Goal: Transaction & Acquisition: Purchase product/service

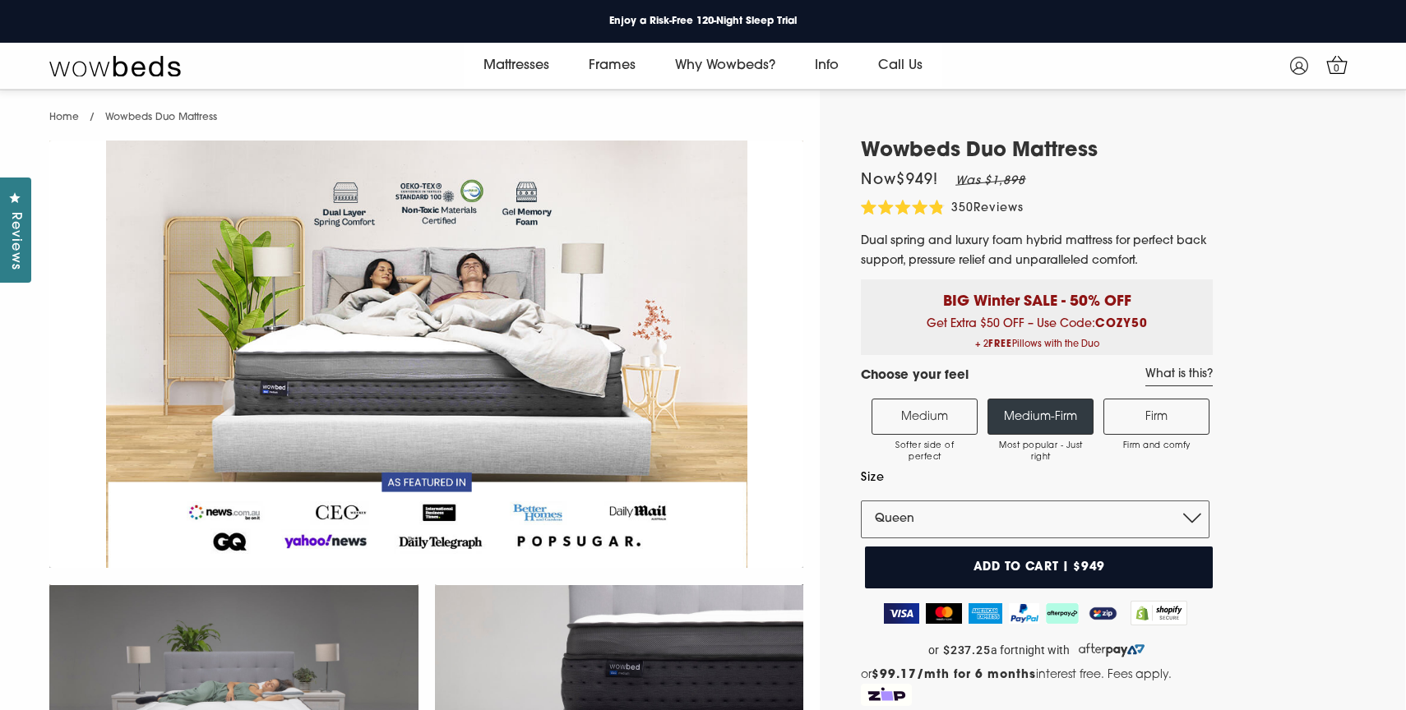
select select "Queen"
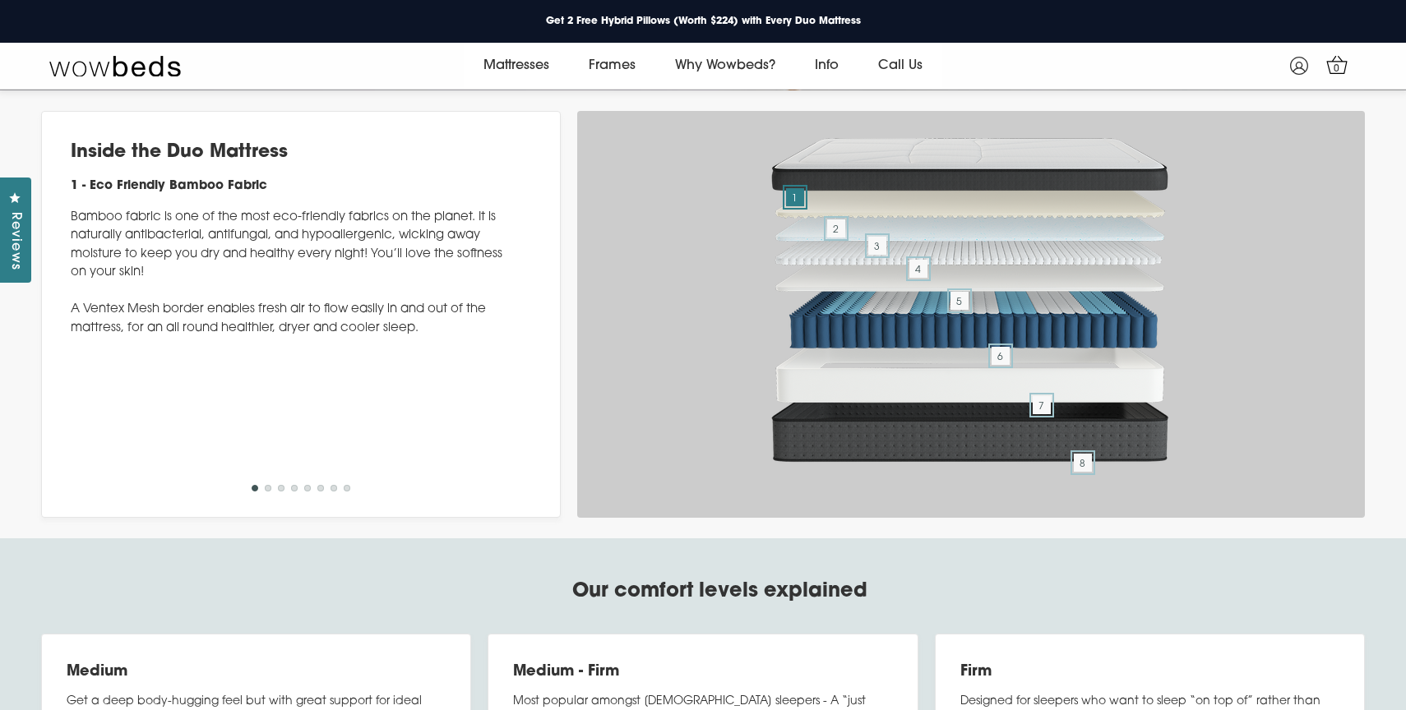
scroll to position [6316, 0]
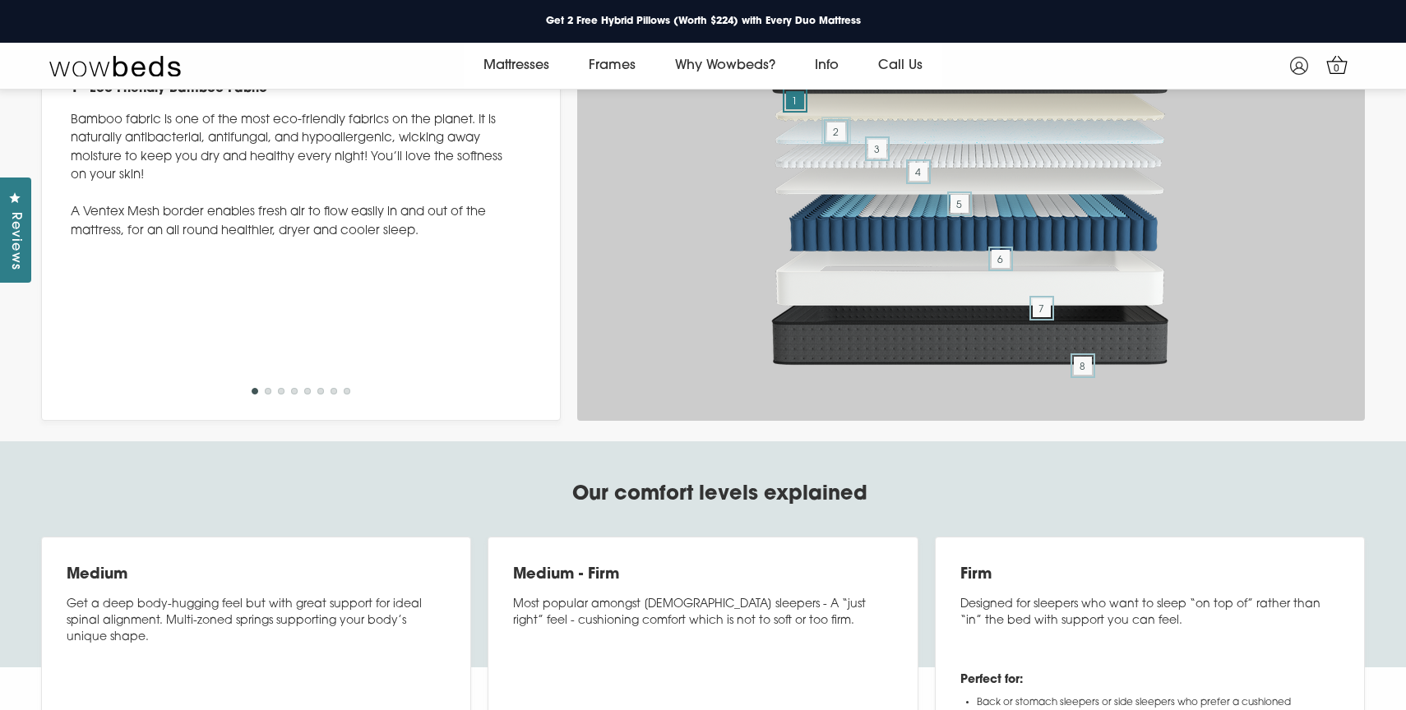
click at [830, 141] on span "2" at bounding box center [836, 131] width 18 height 18
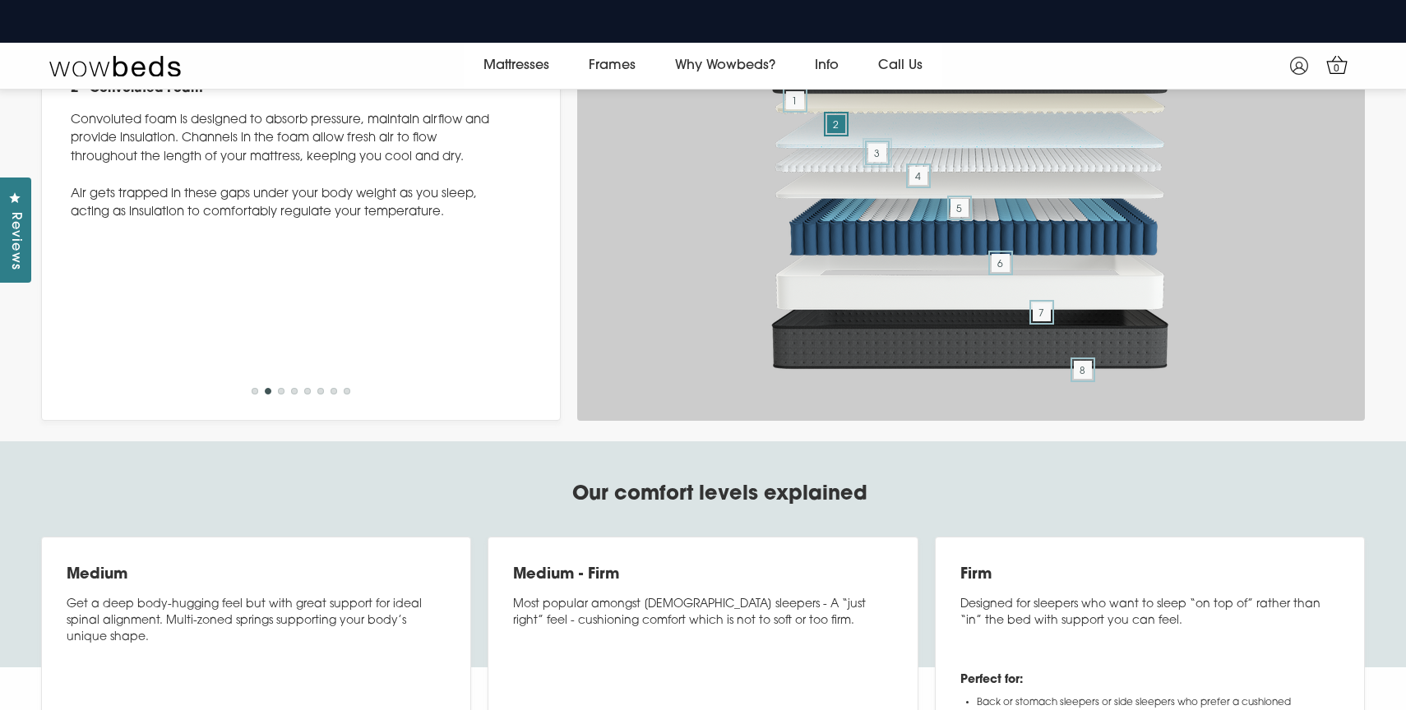
click at [876, 162] on span "3" at bounding box center [877, 153] width 18 height 18
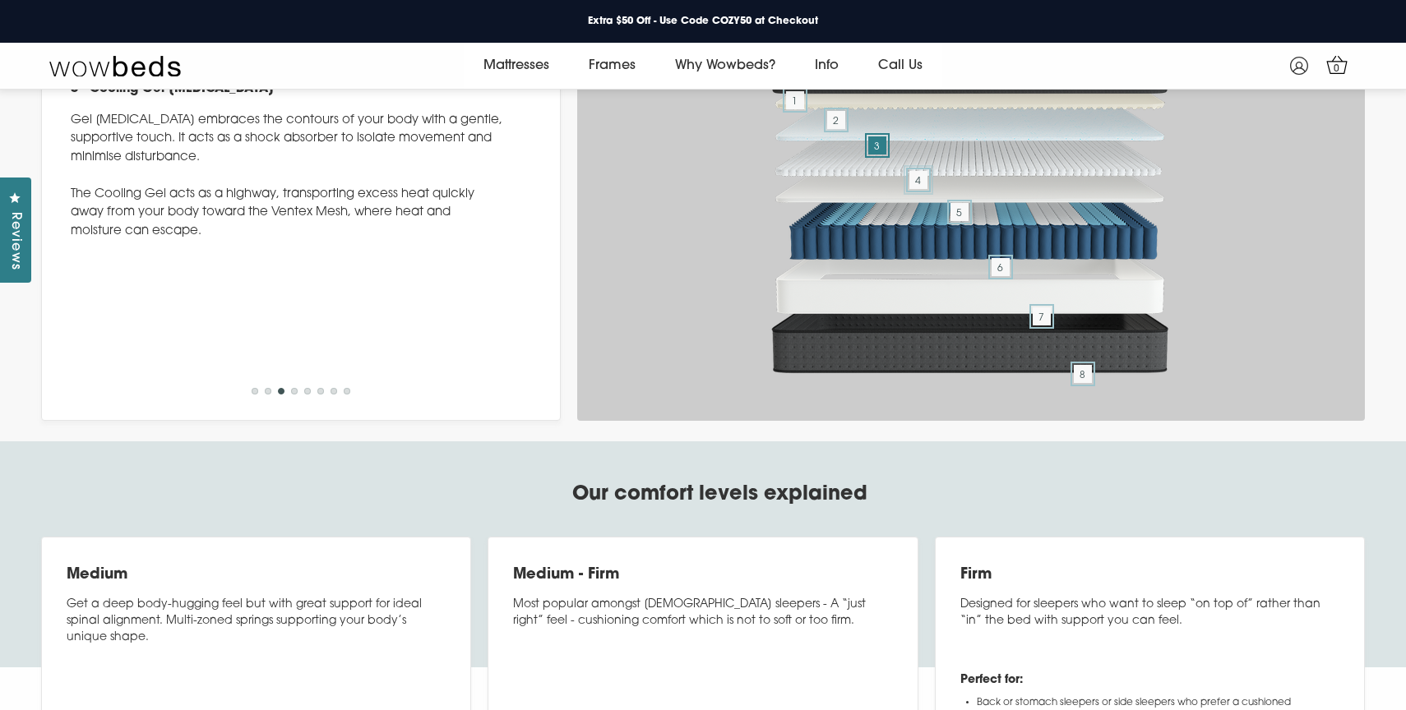
click at [926, 189] on span "4" at bounding box center [918, 180] width 18 height 18
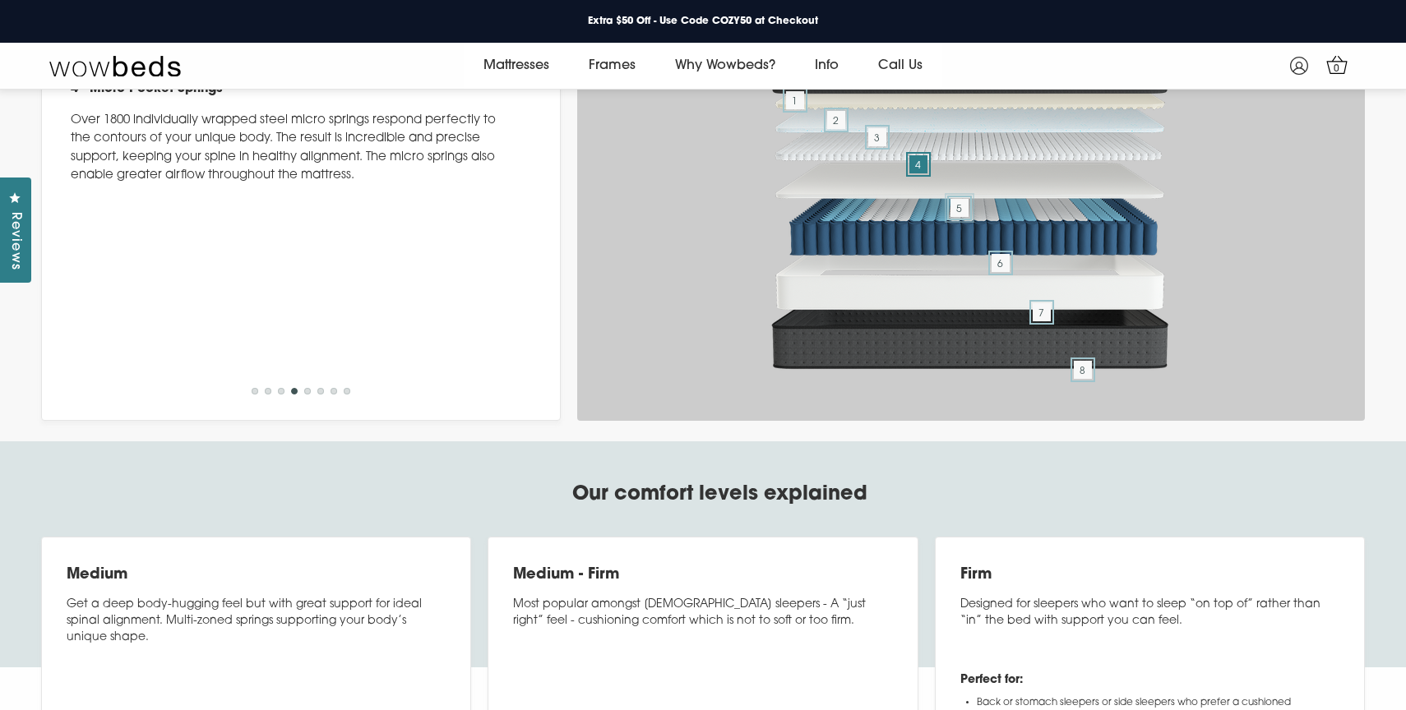
click at [958, 217] on span "5" at bounding box center [959, 208] width 18 height 18
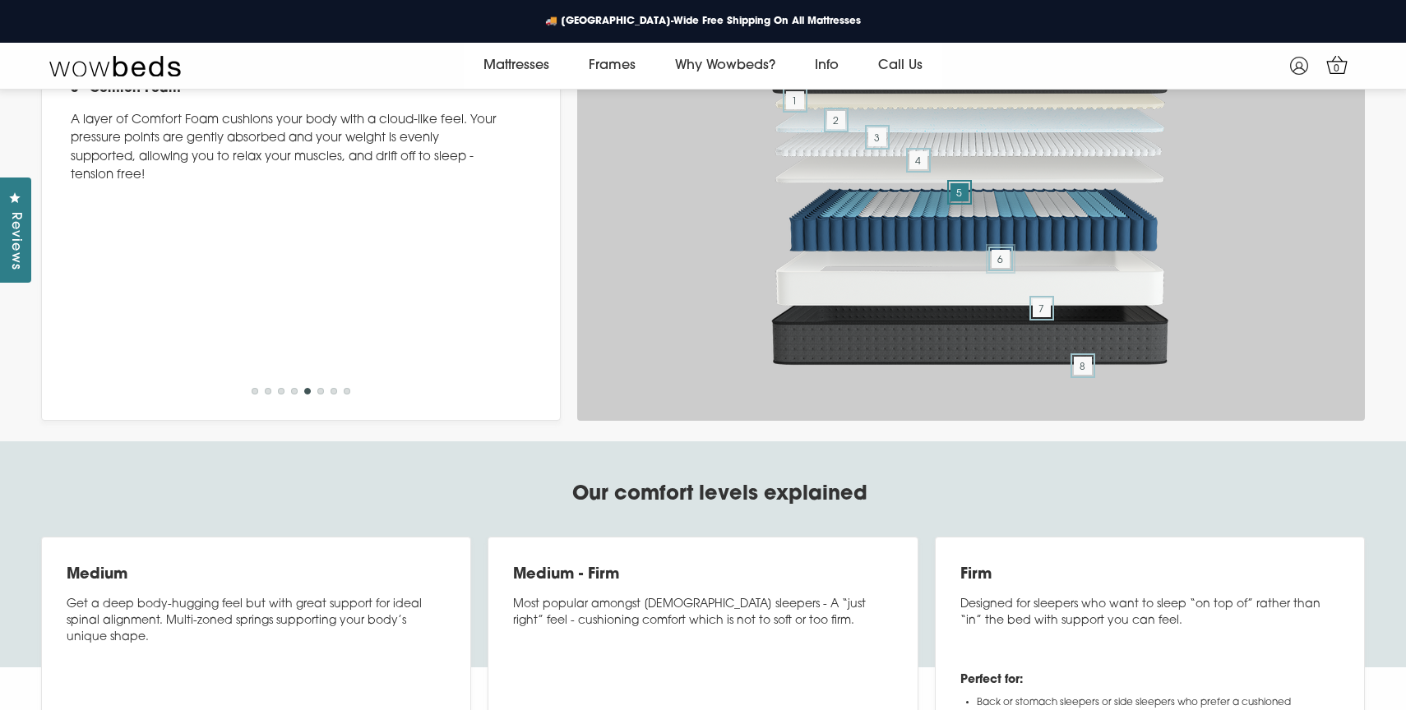
click at [1003, 268] on span "6" at bounding box center [1000, 259] width 18 height 18
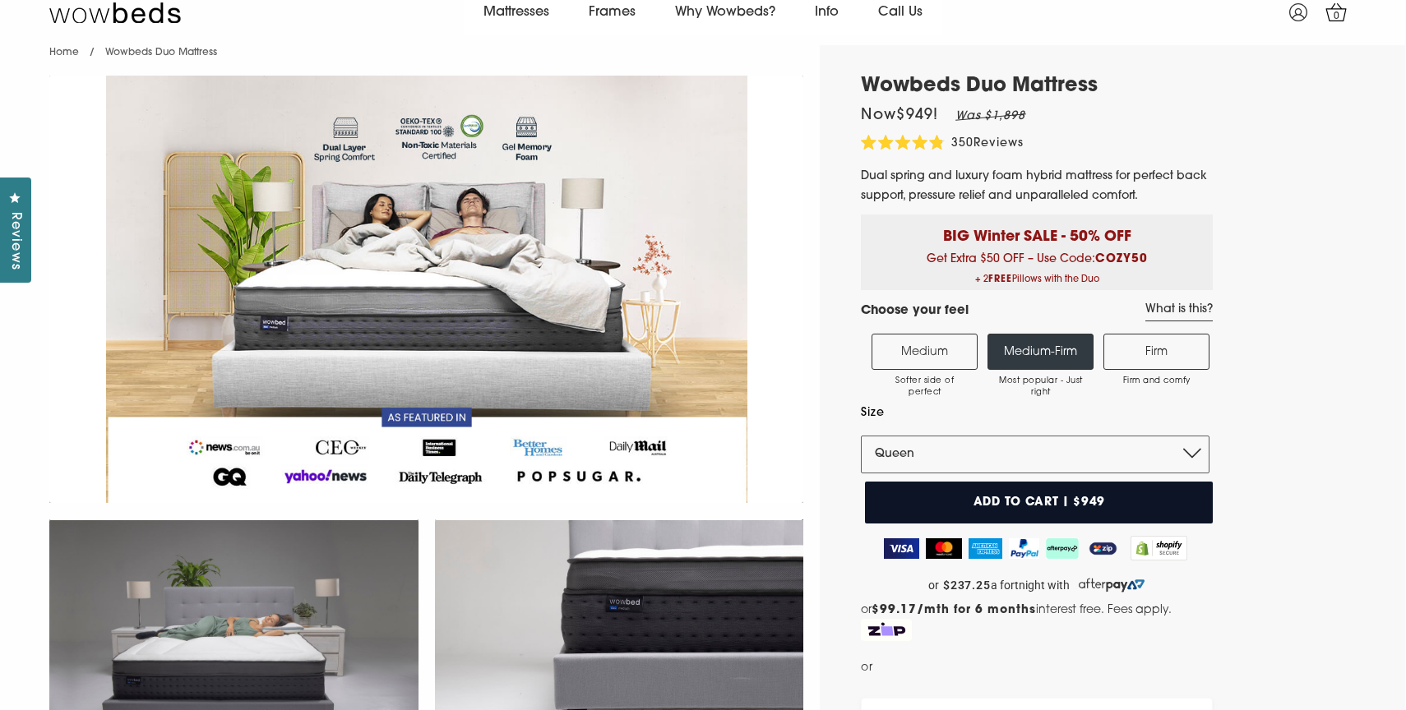
scroll to position [0, 0]
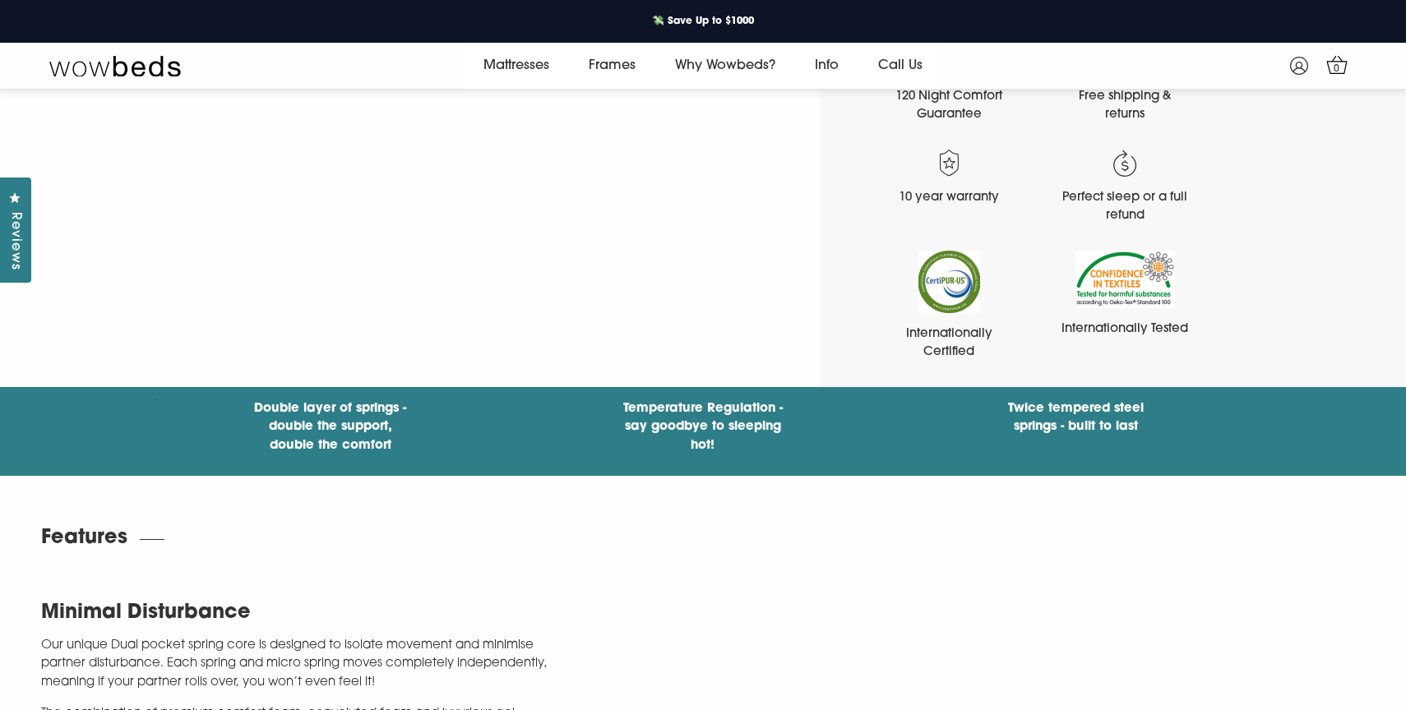
scroll to position [1813, 0]
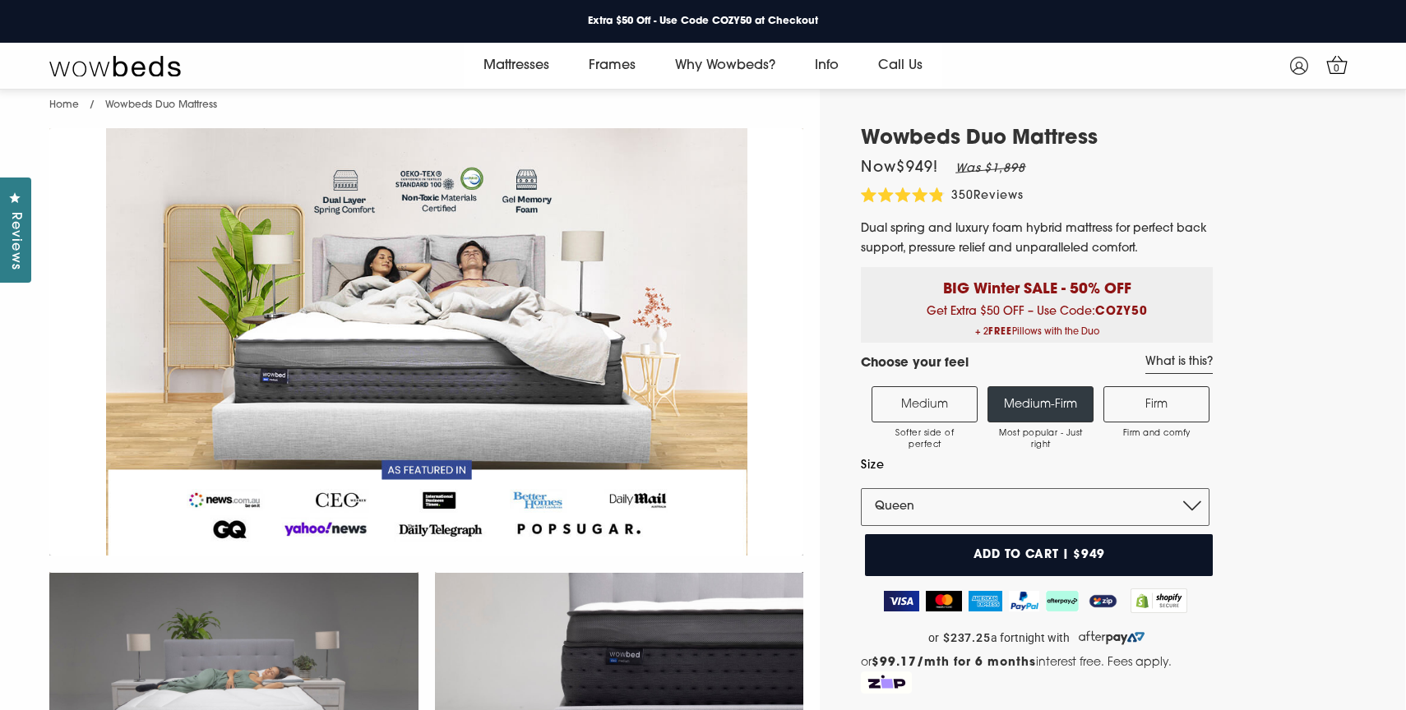
scroll to position [12, 0]
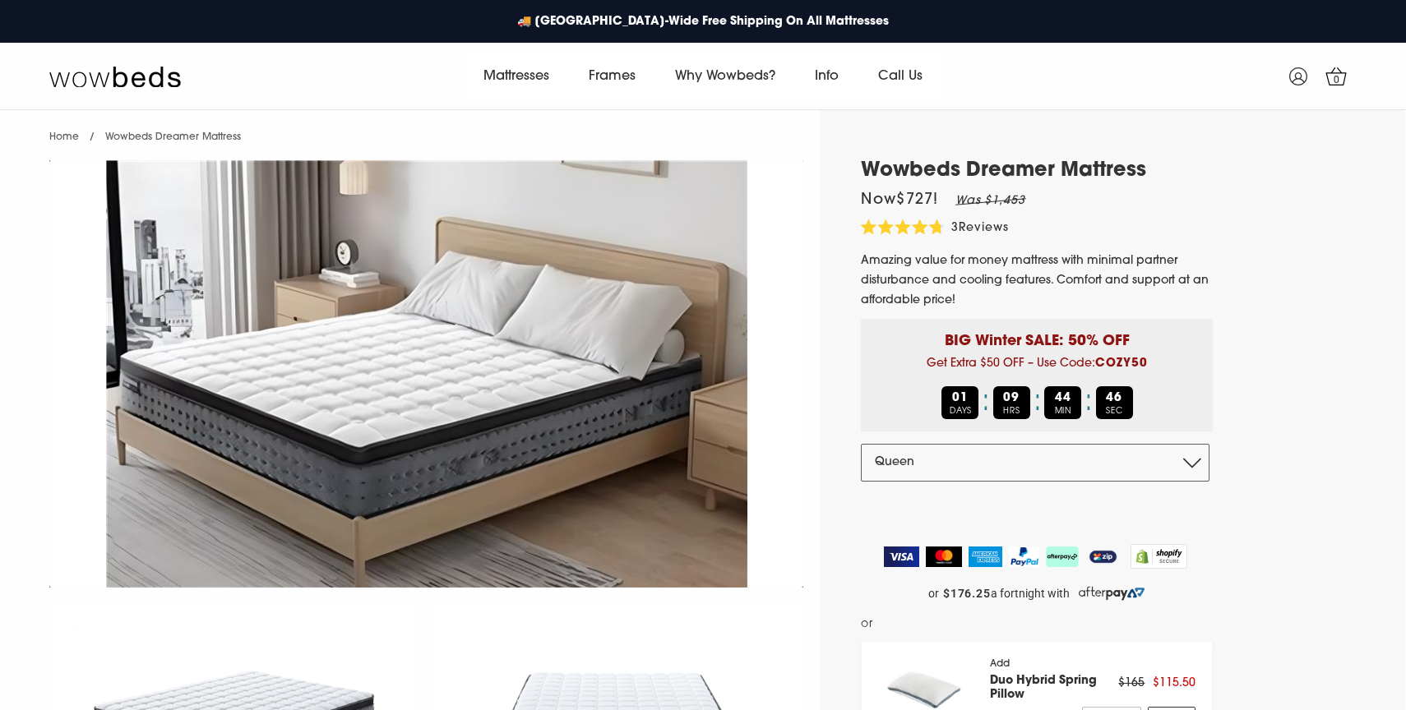
select select "Queen"
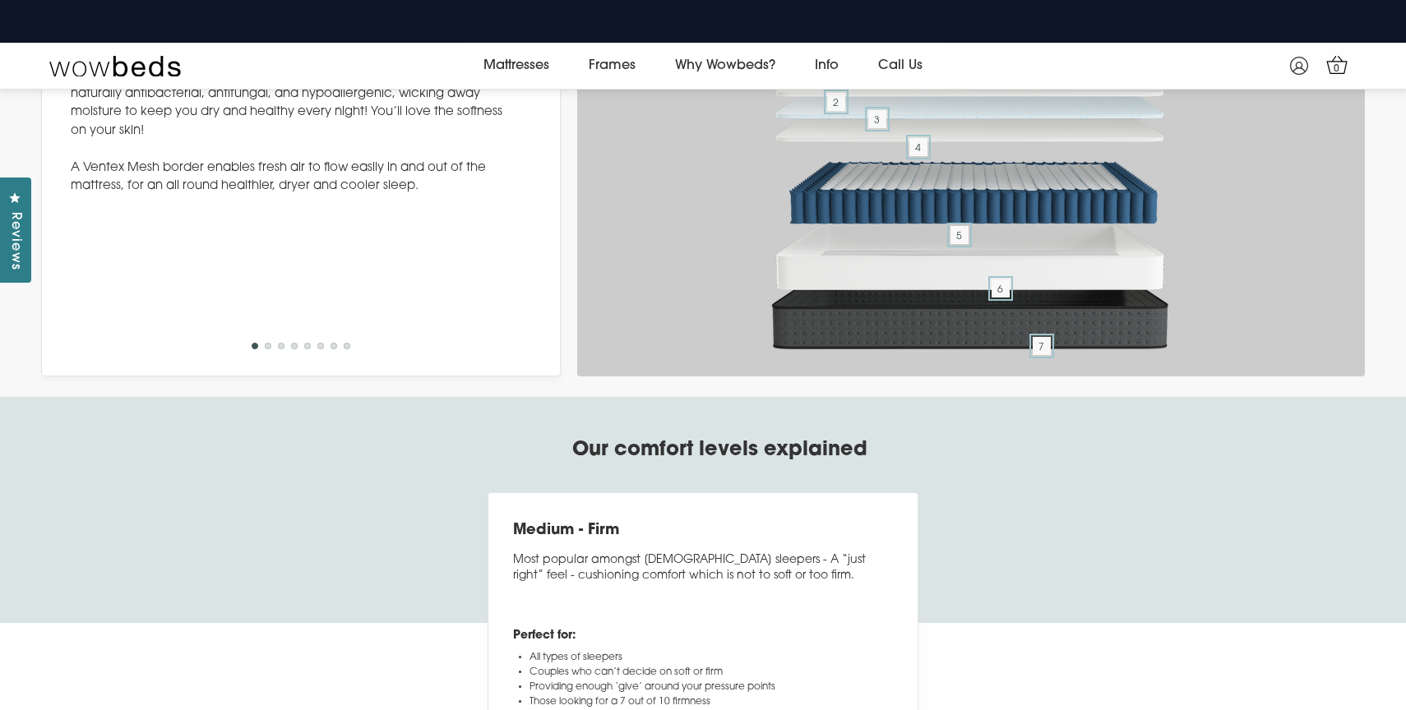
scroll to position [5227, 0]
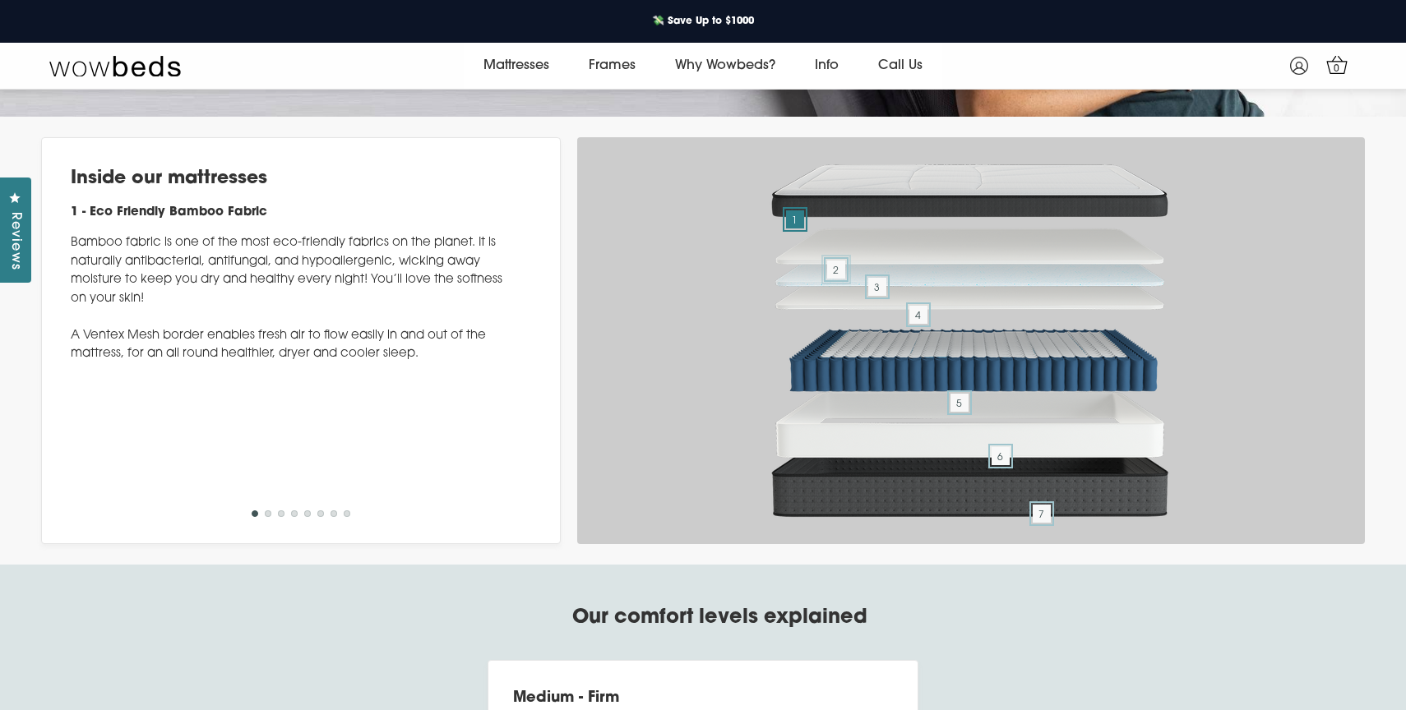
click at [833, 279] on span "2" at bounding box center [836, 270] width 18 height 18
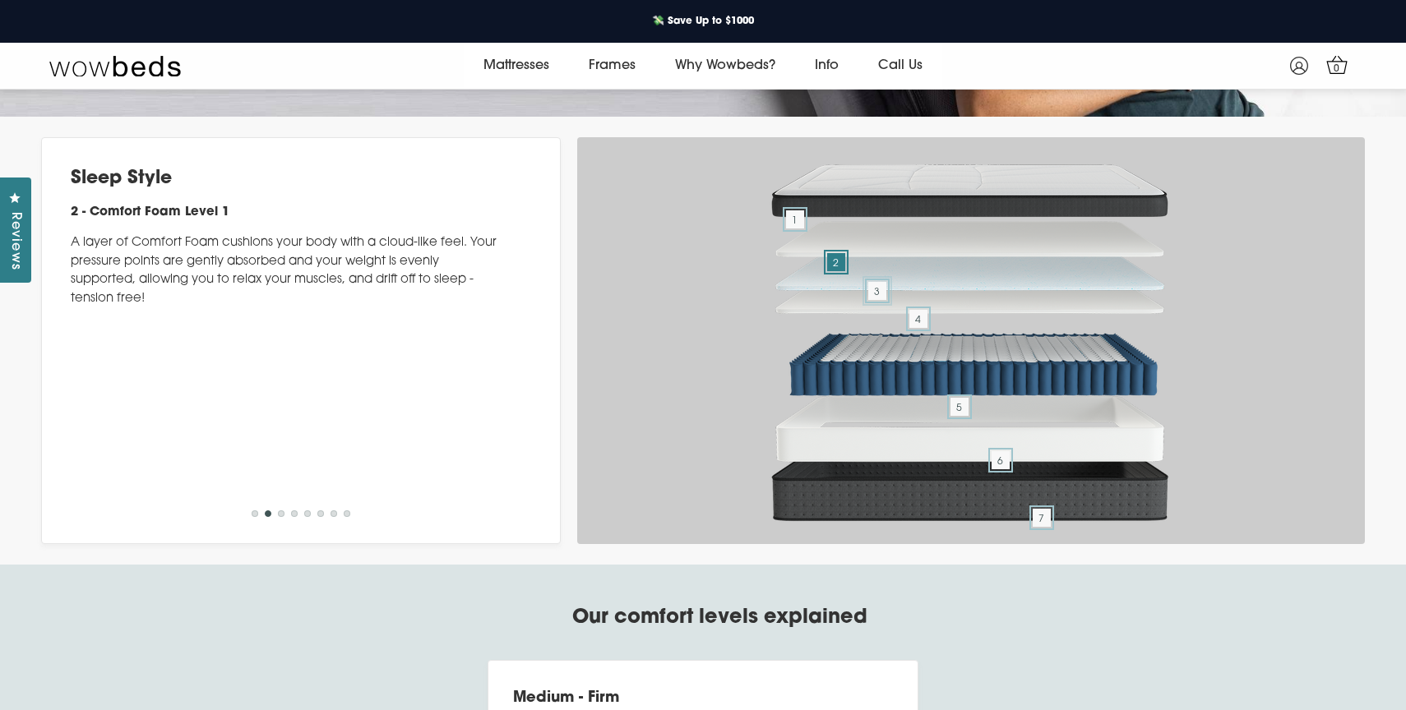
click at [883, 300] on span "3" at bounding box center [877, 291] width 18 height 18
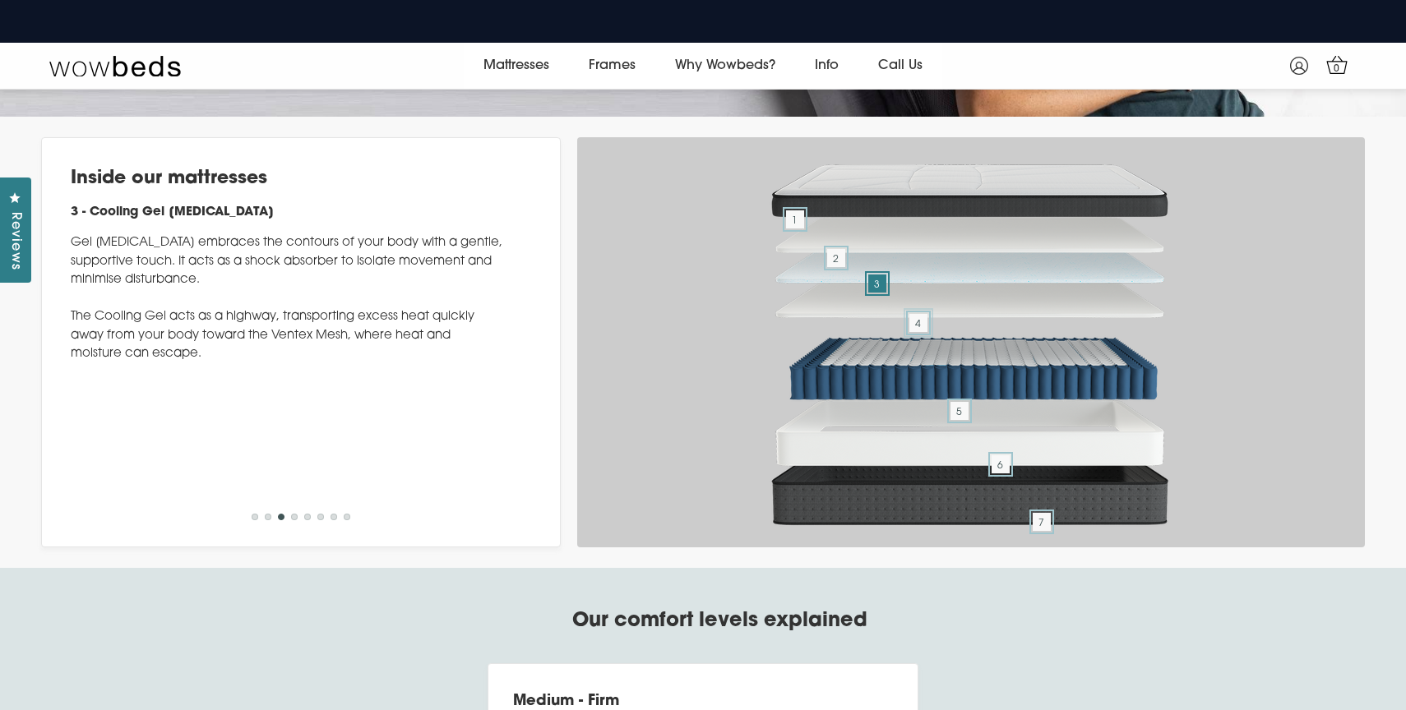
click at [927, 332] on span "4" at bounding box center [918, 323] width 18 height 18
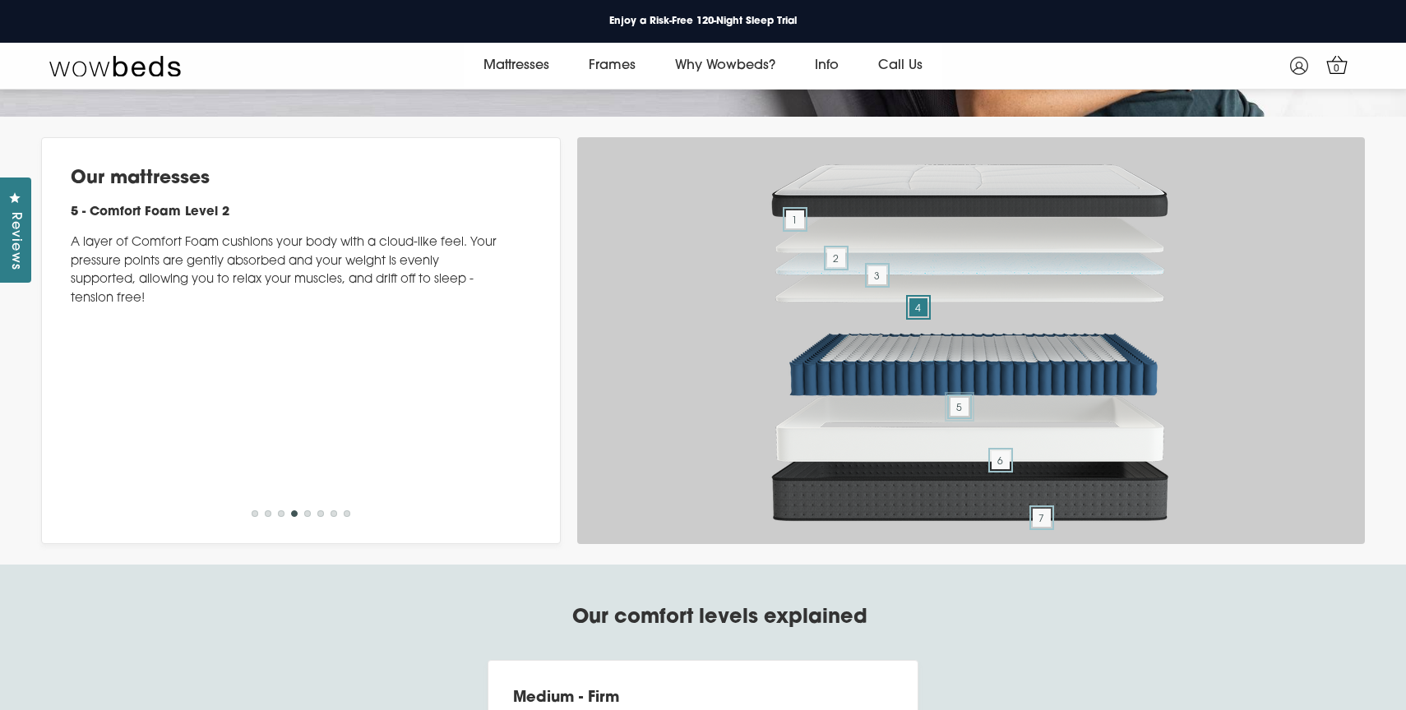
click at [956, 416] on span "5" at bounding box center [959, 407] width 18 height 18
